Goal: Navigation & Orientation: Find specific page/section

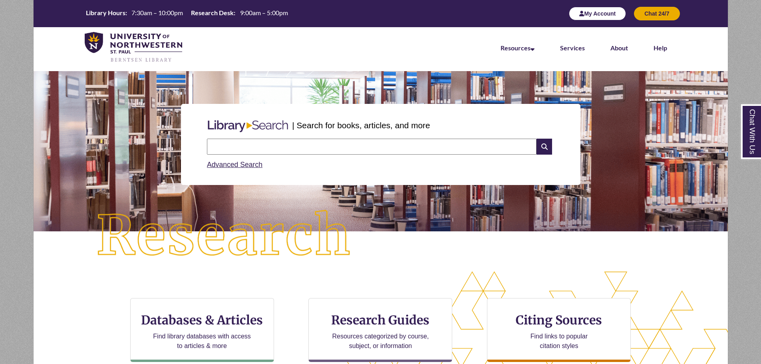
click at [590, 13] on button "My Account" at bounding box center [597, 14] width 57 height 14
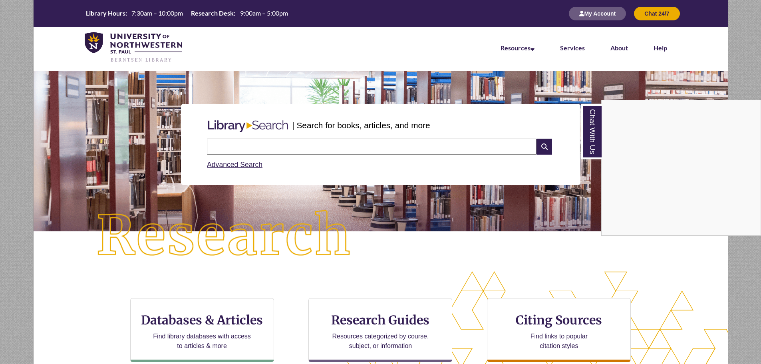
click at [684, 55] on nav "Resources Find Resources Library Search Databases & Articles Interlibrary Loan …" at bounding box center [381, 47] width 695 height 40
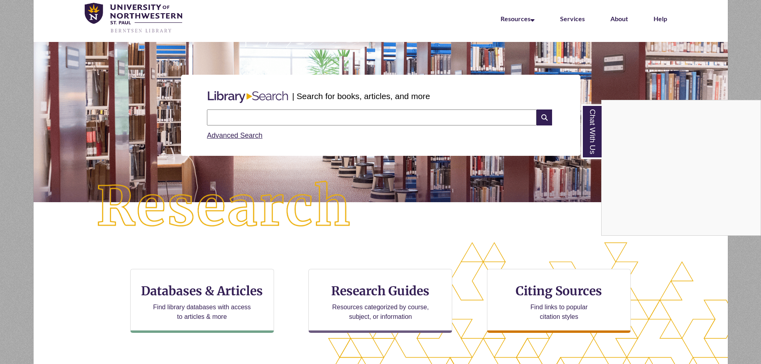
scroll to position [40, 0]
